Goal: Transaction & Acquisition: Obtain resource

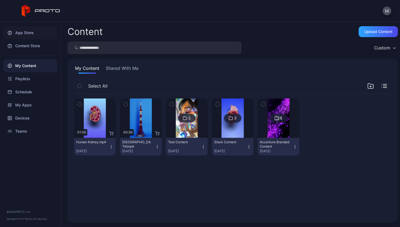
click at [31, 29] on div "App Store" at bounding box center [30, 32] width 54 height 13
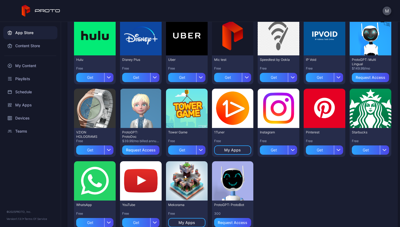
scroll to position [154, 0]
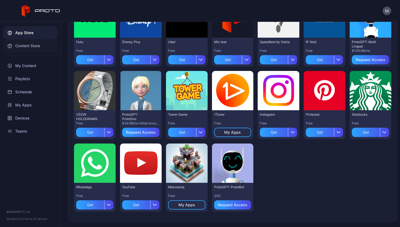
click at [39, 47] on div "Content Store" at bounding box center [30, 45] width 54 height 13
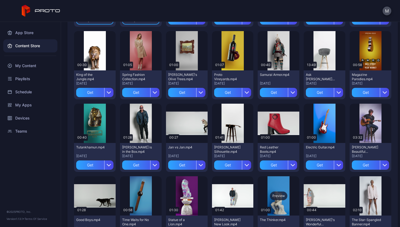
scroll to position [332, 0]
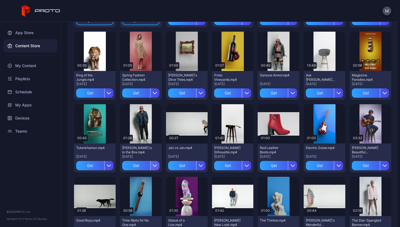
click at [155, 166] on icon "button" at bounding box center [155, 165] width 4 height 4
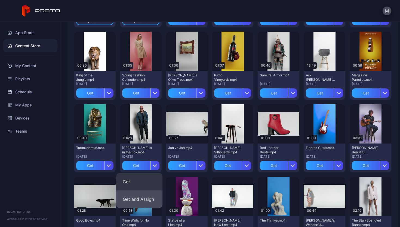
click at [141, 199] on button "Get and Assign" at bounding box center [139, 198] width 46 height 17
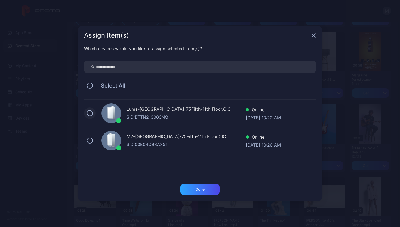
click at [87, 113] on button at bounding box center [90, 113] width 6 height 6
click at [87, 140] on button at bounding box center [90, 140] width 6 height 6
click at [213, 186] on div "Done" at bounding box center [200, 189] width 39 height 11
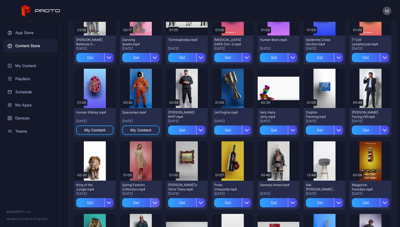
scroll to position [223, 0]
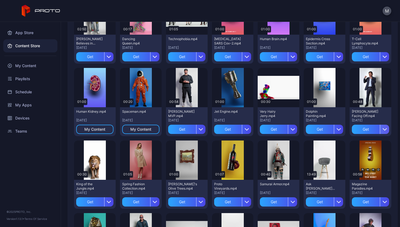
click at [381, 130] on div "button" at bounding box center [384, 129] width 9 height 9
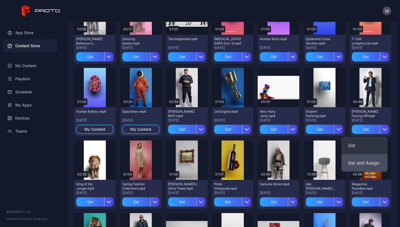
click at [373, 160] on button "Get and Assign" at bounding box center [365, 162] width 46 height 17
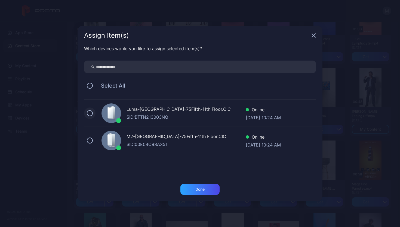
click at [92, 114] on button at bounding box center [90, 113] width 6 height 6
click at [90, 142] on button at bounding box center [90, 140] width 6 height 6
click at [187, 183] on div "Which devices would you like to assign selected item(s)? Select All Luma-[GEOGR…" at bounding box center [200, 114] width 245 height 138
click at [190, 186] on div "Done" at bounding box center [200, 189] width 39 height 11
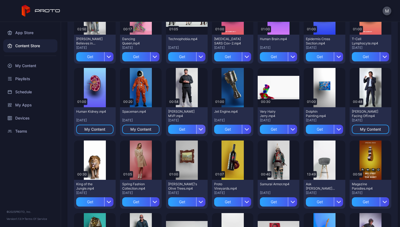
click at [199, 131] on div "button" at bounding box center [200, 129] width 9 height 9
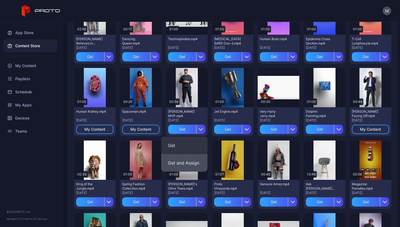
click at [174, 162] on button "Get and Assign" at bounding box center [185, 162] width 46 height 17
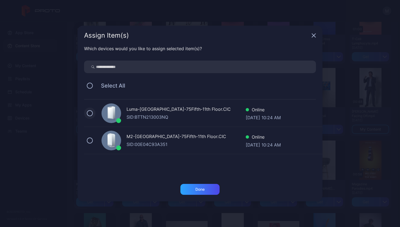
click at [90, 112] on button at bounding box center [90, 113] width 6 height 6
click at [88, 141] on button at bounding box center [90, 140] width 6 height 6
click at [201, 185] on div "Done" at bounding box center [200, 189] width 39 height 11
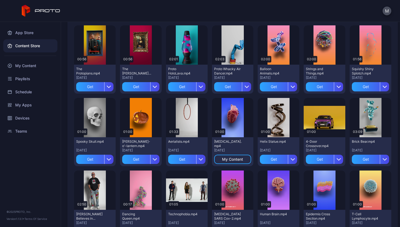
scroll to position [47, 0]
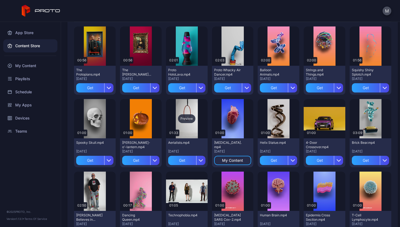
click at [183, 119] on div "Preview" at bounding box center [186, 118] width 17 height 9
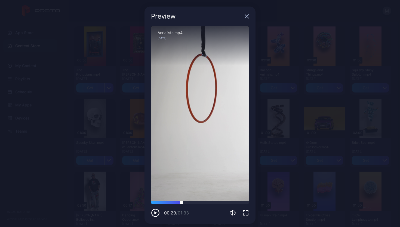
click at [178, 202] on div at bounding box center [200, 202] width 98 height 3
click at [193, 202] on div at bounding box center [200, 202] width 98 height 3
click at [213, 202] on div at bounding box center [200, 202] width 98 height 3
click at [221, 202] on div at bounding box center [200, 202] width 98 height 3
click at [229, 203] on div at bounding box center [200, 202] width 98 height 3
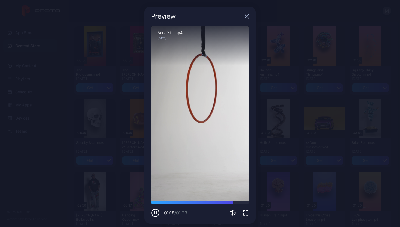
click at [245, 17] on icon "button" at bounding box center [247, 16] width 4 height 4
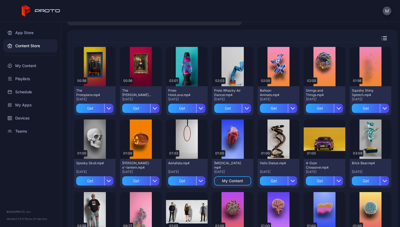
scroll to position [26, 0]
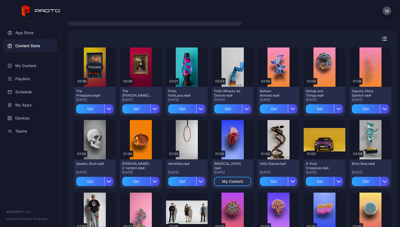
click at [93, 67] on div "Preview" at bounding box center [94, 67] width 17 height 9
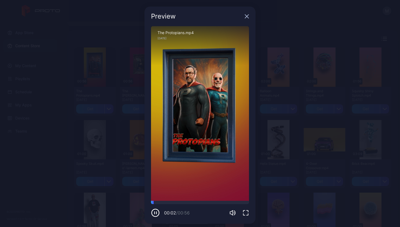
click at [247, 12] on div "Preview" at bounding box center [200, 17] width 111 height 20
click at [240, 14] on div "Preview" at bounding box center [200, 17] width 111 height 20
click at [245, 16] on icon "button" at bounding box center [247, 16] width 4 height 4
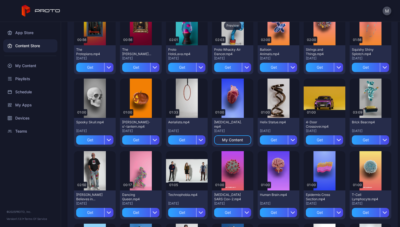
scroll to position [68, 0]
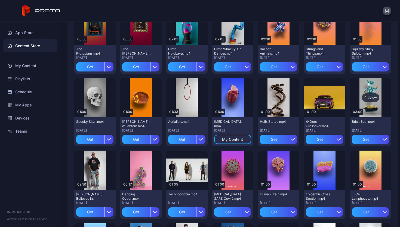
click at [369, 94] on div "Preview" at bounding box center [370, 97] width 17 height 9
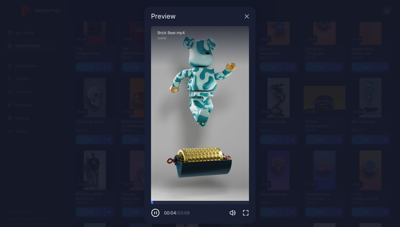
click at [245, 16] on icon "button" at bounding box center [247, 16] width 4 height 4
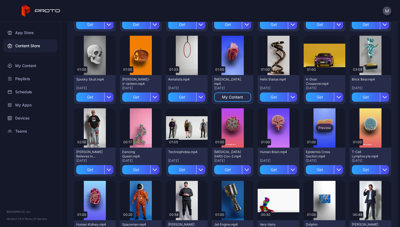
scroll to position [111, 0]
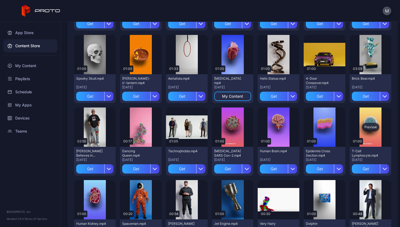
click at [370, 127] on div "Preview" at bounding box center [370, 127] width 17 height 9
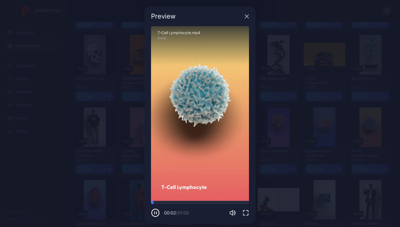
click at [245, 17] on icon "button" at bounding box center [247, 16] width 4 height 4
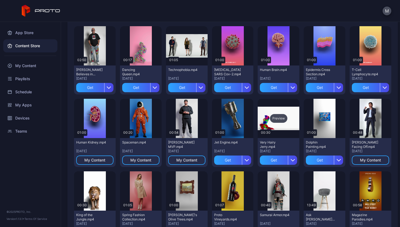
scroll to position [196, 0]
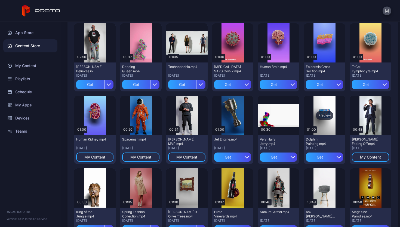
click at [321, 113] on div "Preview" at bounding box center [324, 115] width 17 height 9
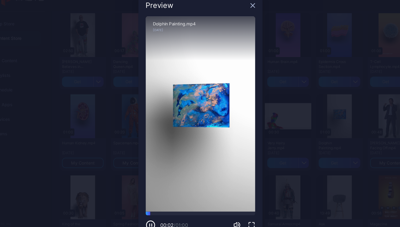
click at [245, 16] on icon "button" at bounding box center [247, 16] width 4 height 4
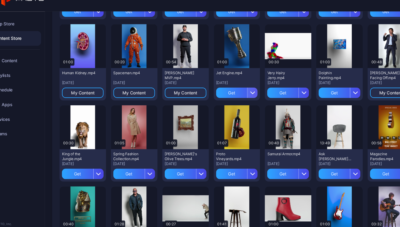
scroll to position [260, 0]
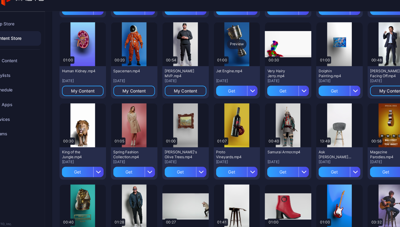
click at [233, 50] on div "Preview" at bounding box center [232, 51] width 17 height 9
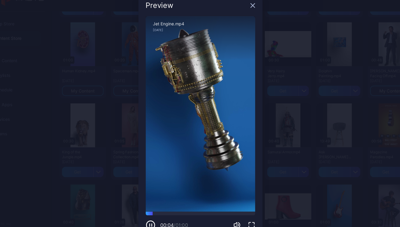
drag, startPoint x: 197, startPoint y: 115, endPoint x: 169, endPoint y: 118, distance: 27.9
click at [169, 118] on div "Sorry, your browser doesn‘t support embedded videos" at bounding box center [200, 113] width 98 height 174
click at [244, 20] on div "Preview" at bounding box center [200, 17] width 111 height 20
click at [244, 19] on div "Preview" at bounding box center [200, 17] width 111 height 20
click at [243, 20] on div "Preview" at bounding box center [200, 17] width 111 height 20
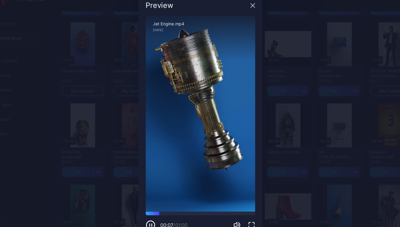
click at [242, 20] on div "Preview" at bounding box center [200, 17] width 111 height 20
click at [245, 17] on icon "button" at bounding box center [247, 17] width 4 height 4
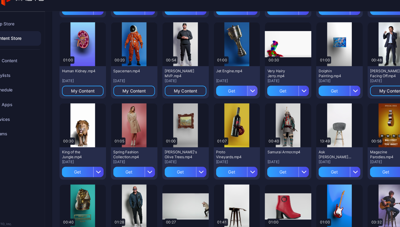
click at [242, 92] on div "button" at bounding box center [246, 92] width 9 height 9
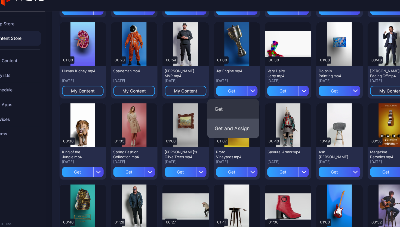
click at [236, 126] on button "Get and Assign" at bounding box center [230, 125] width 46 height 17
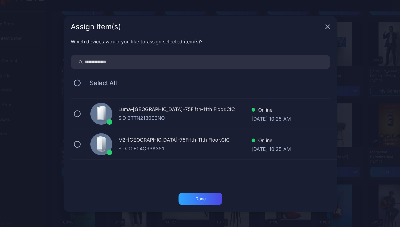
click at [89, 118] on div "Luma-[GEOGRAPHIC_DATA]-75Fifth-11th Floor.CIC SID: BTTN213003NQ Online [DATE] 1…" at bounding box center [203, 112] width 239 height 27
click at [90, 139] on button at bounding box center [90, 140] width 6 height 6
click at [215, 189] on div "Done" at bounding box center [200, 189] width 39 height 11
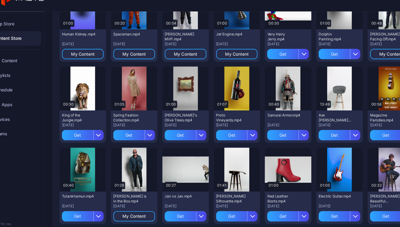
scroll to position [300, 0]
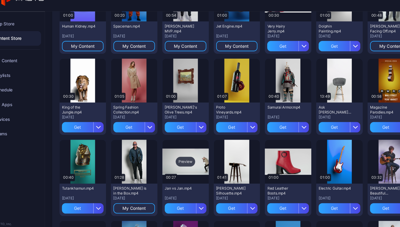
click at [187, 155] on div "Preview" at bounding box center [186, 155] width 17 height 9
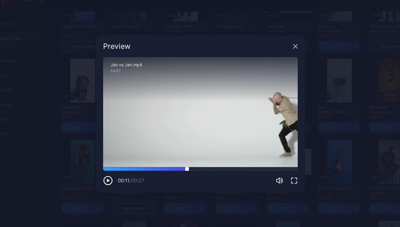
click at [188, 162] on div at bounding box center [200, 162] width 174 height 3
click at [204, 162] on div at bounding box center [200, 162] width 174 height 3
drag, startPoint x: 206, startPoint y: 162, endPoint x: 228, endPoint y: 160, distance: 21.6
click at [226, 161] on div at bounding box center [226, 161] width 0 height 0
click at [284, 52] on icon "button" at bounding box center [286, 53] width 4 height 4
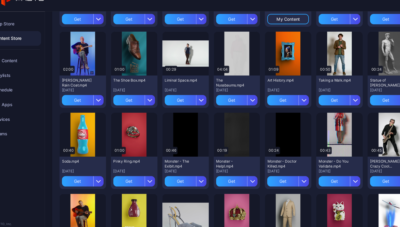
scroll to position [543, 0]
